Goal: Information Seeking & Learning: Check status

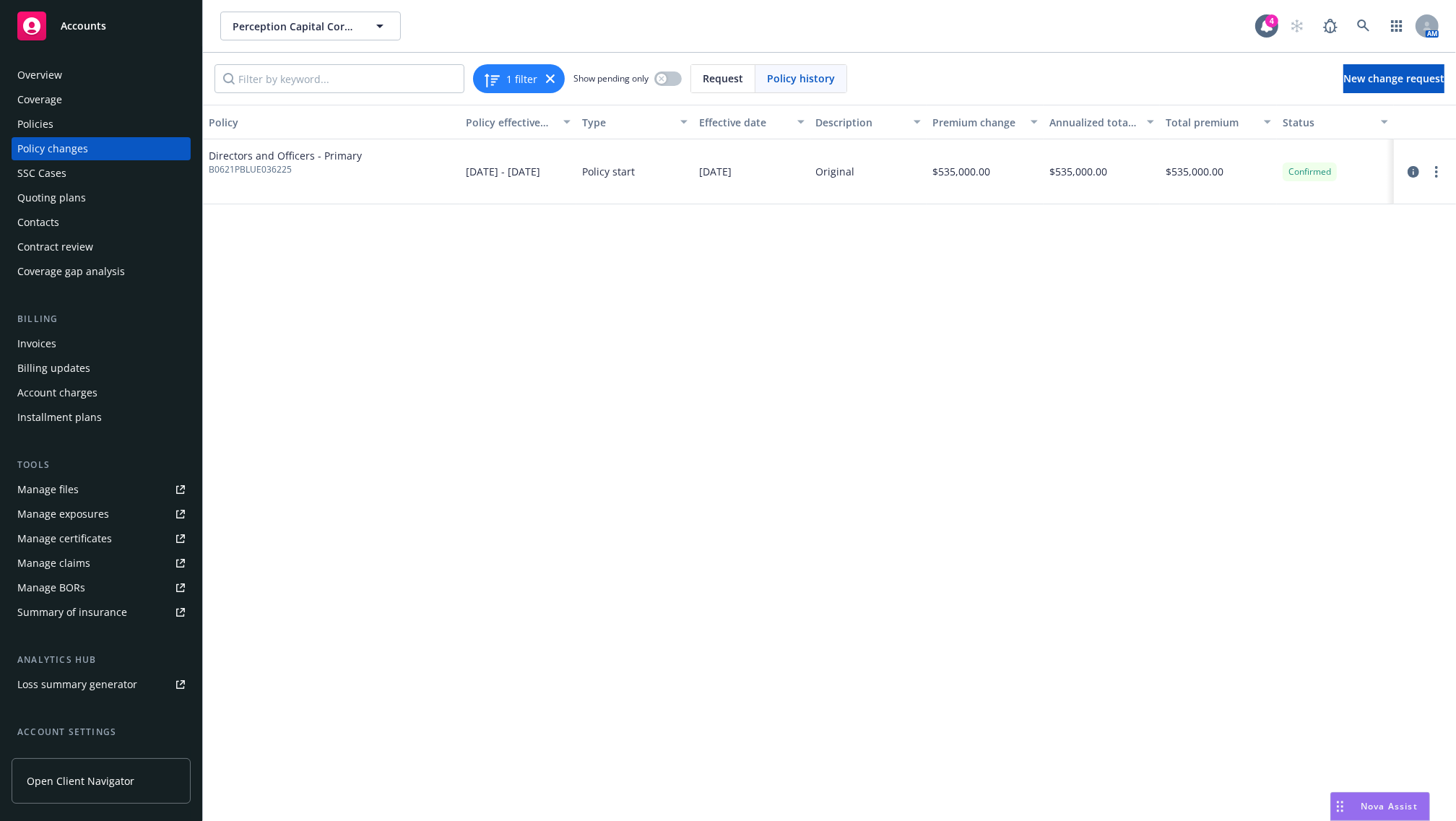
click at [53, 137] on div "Policy changes" at bounding box center [52, 149] width 70 height 23
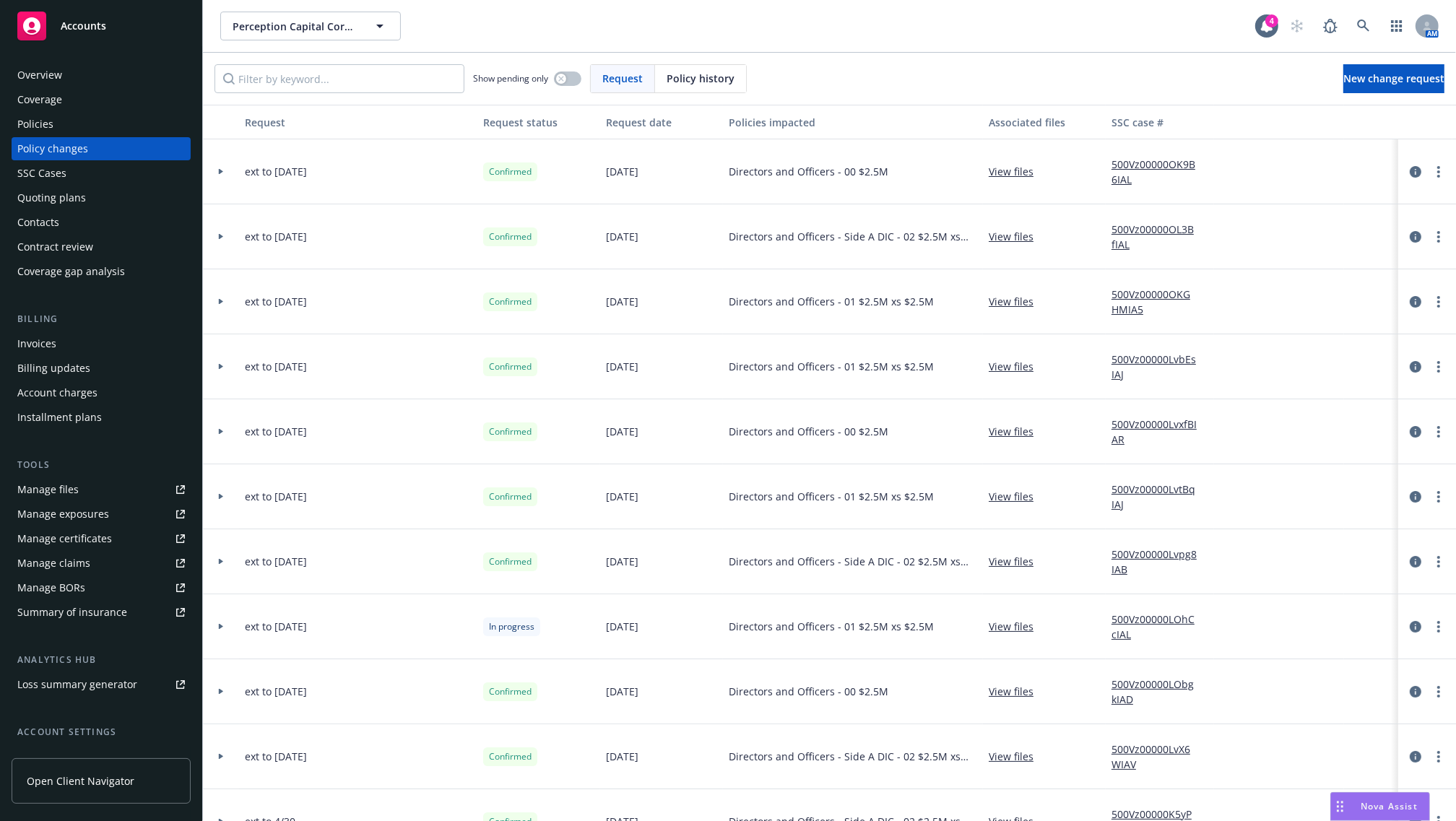
click at [48, 354] on div "Invoices" at bounding box center [37, 344] width 39 height 23
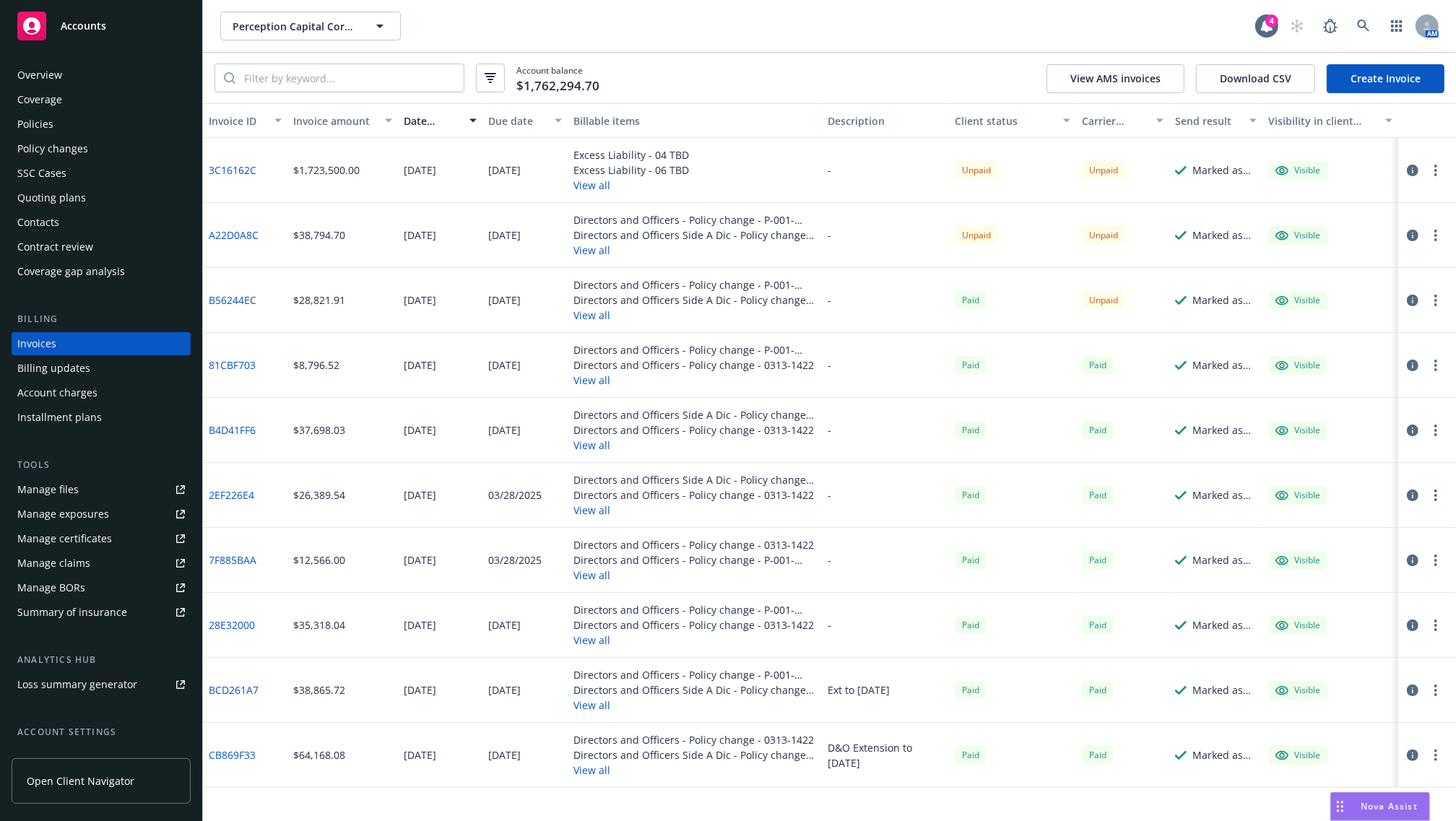
click at [225, 296] on link "B56244EC" at bounding box center [232, 300] width 48 height 15
click at [222, 227] on link "A22D0A8C" at bounding box center [233, 235] width 50 height 15
click at [807, 633] on button "View all" at bounding box center [695, 640] width 243 height 15
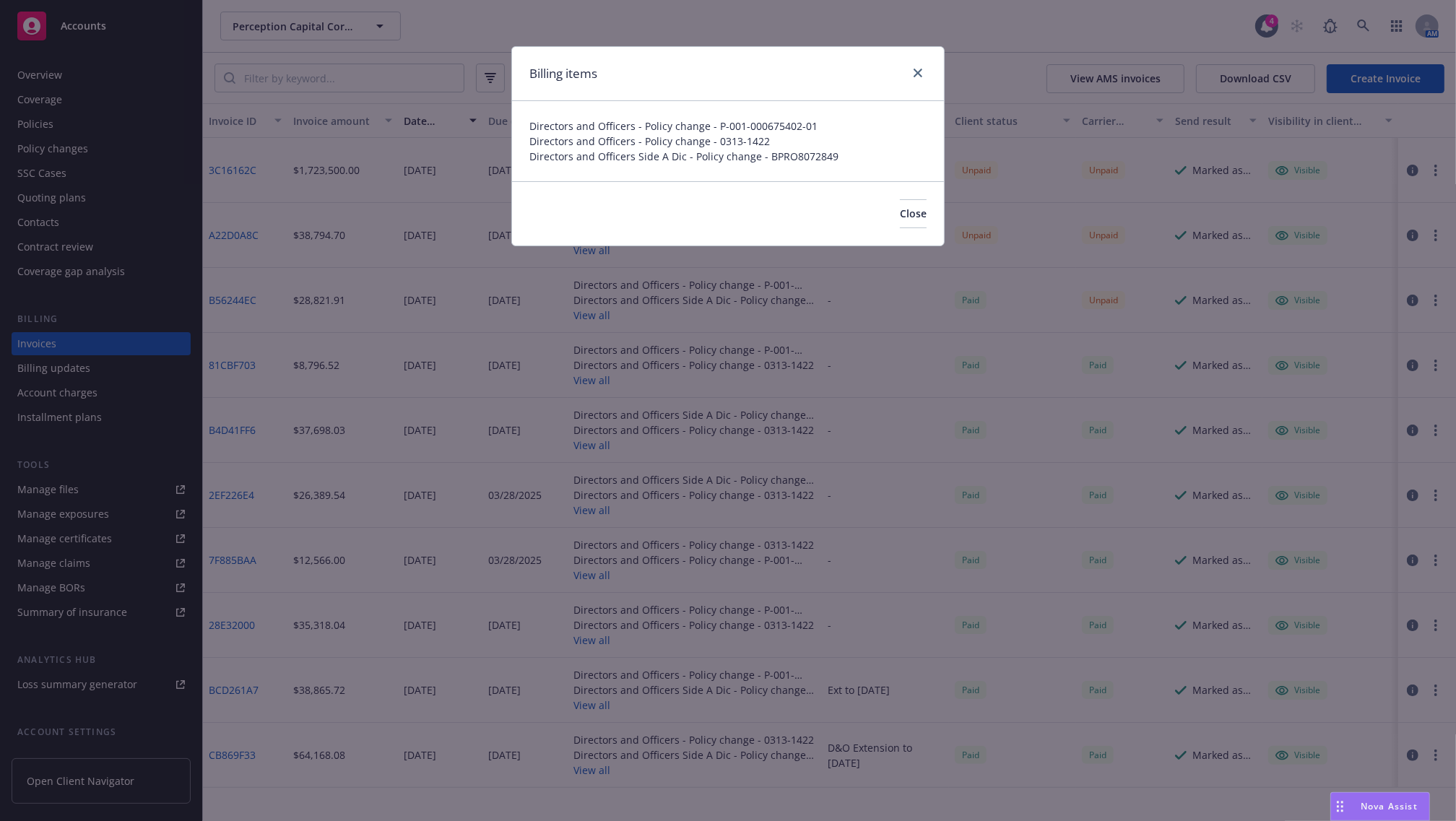
click at [917, 232] on div "Close" at bounding box center [728, 213] width 432 height 64
click at [917, 227] on button "Close" at bounding box center [913, 214] width 27 height 29
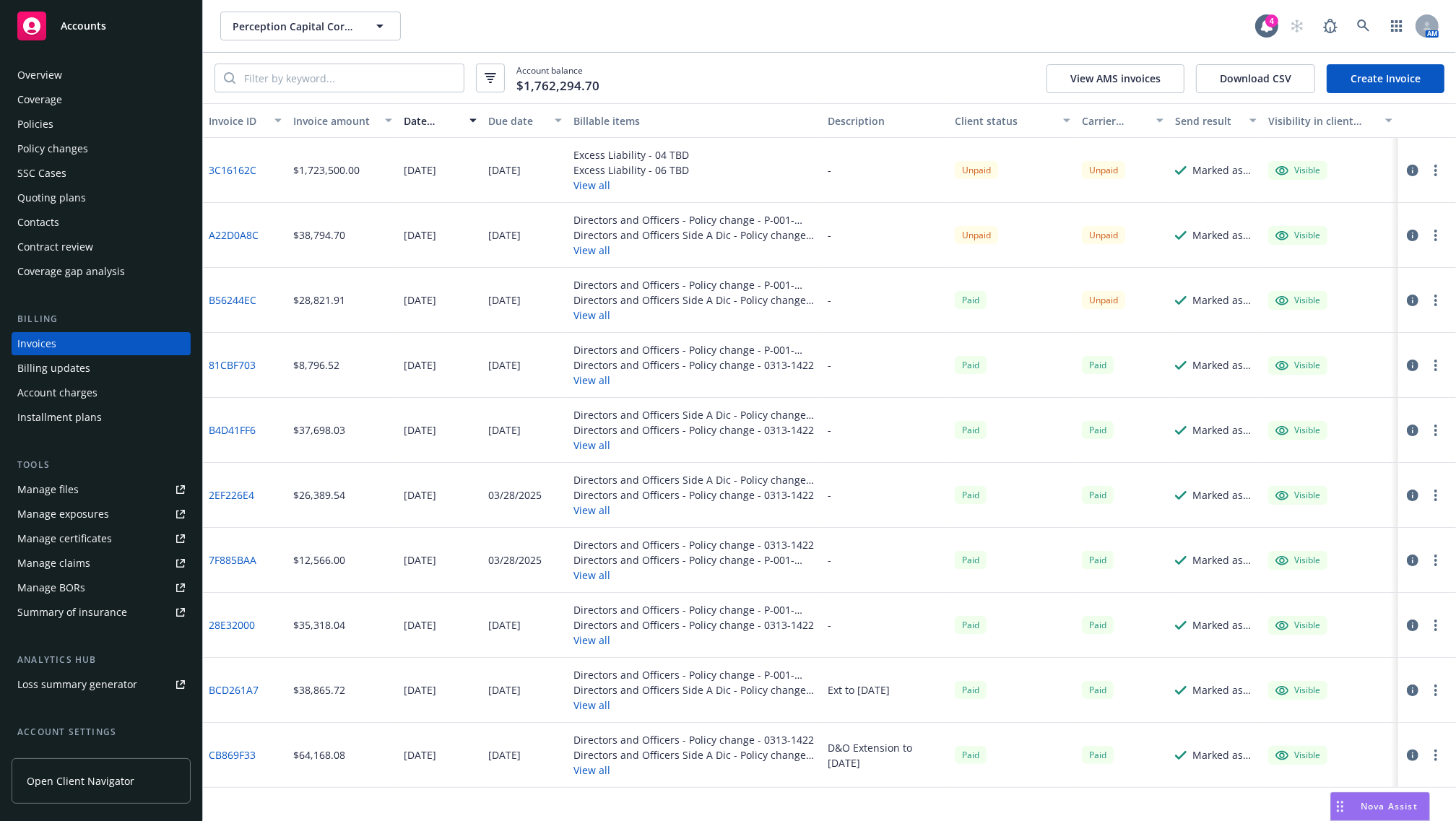
drag, startPoint x: 1117, startPoint y: 294, endPoint x: 1102, endPoint y: 297, distance: 15.3
click at [1117, 294] on div "Unpaid" at bounding box center [1104, 300] width 44 height 18
click at [235, 300] on link "B56244EC" at bounding box center [232, 300] width 48 height 15
click at [589, 320] on button "View all" at bounding box center [695, 315] width 243 height 15
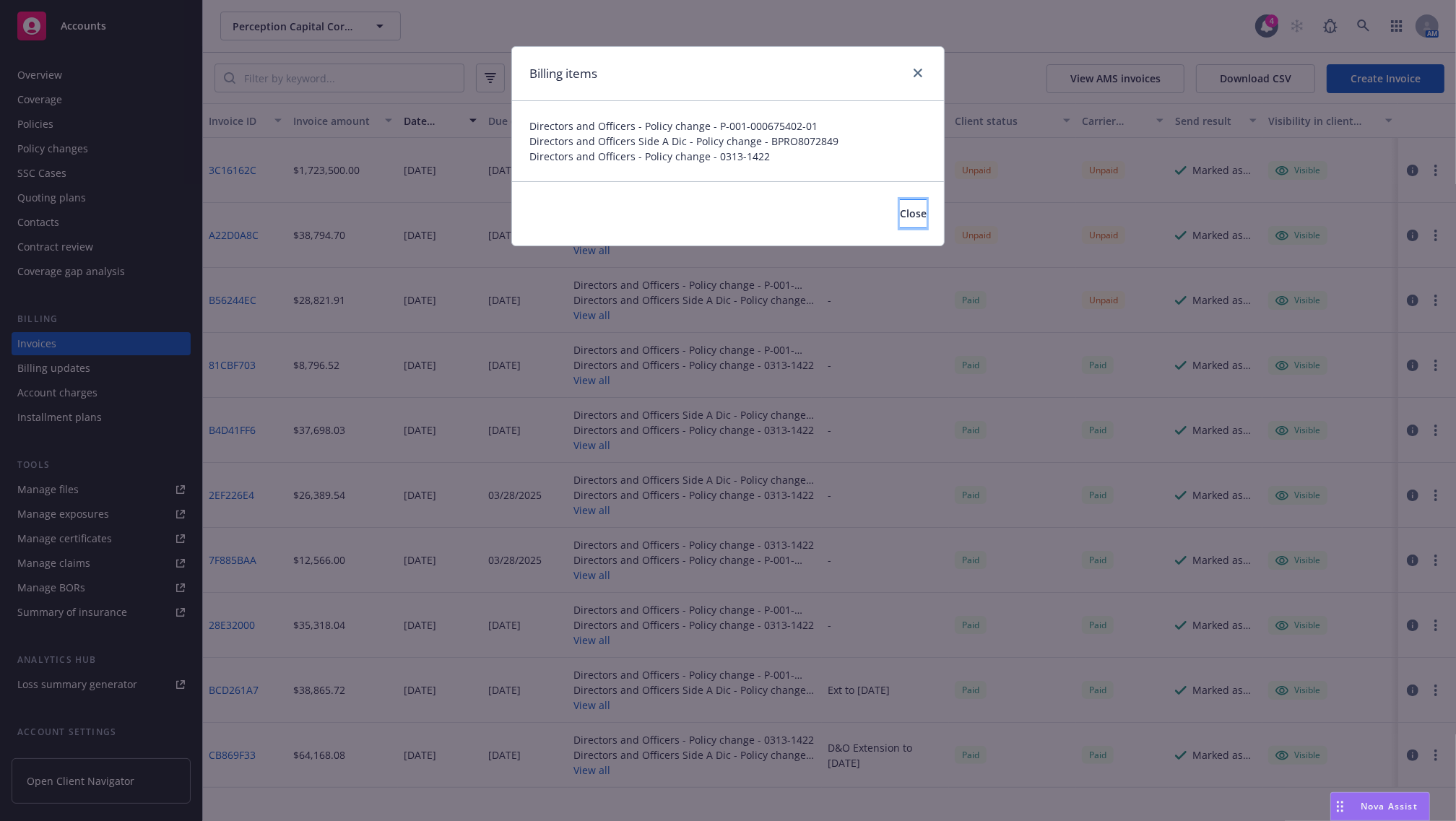
click at [899, 207] on button "Close" at bounding box center [913, 214] width 27 height 29
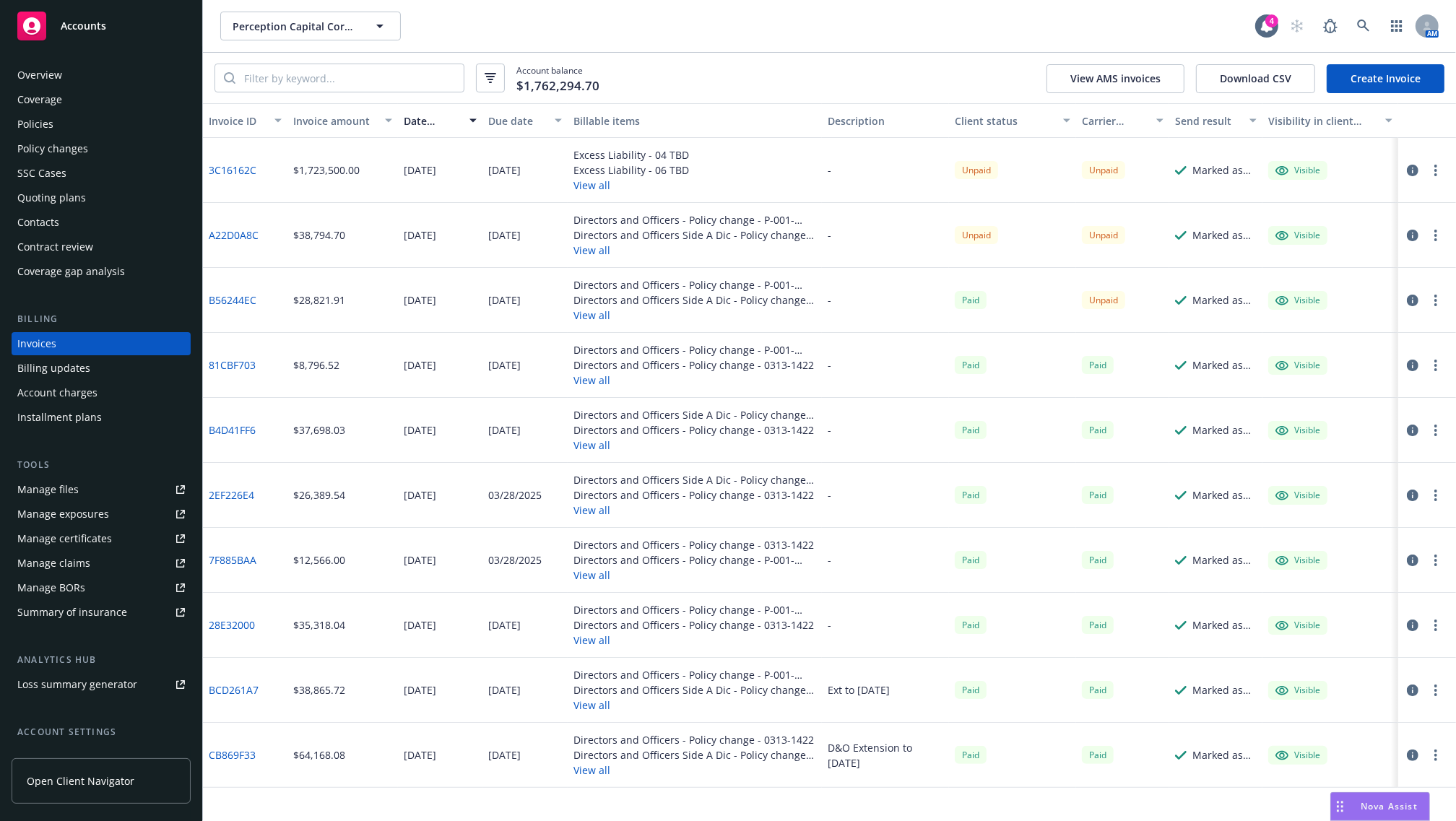
click at [224, 293] on link "B56244EC" at bounding box center [232, 300] width 48 height 15
click at [226, 228] on link "A22D0A8C" at bounding box center [233, 235] width 50 height 15
